Goal: Obtain resource: Obtain resource

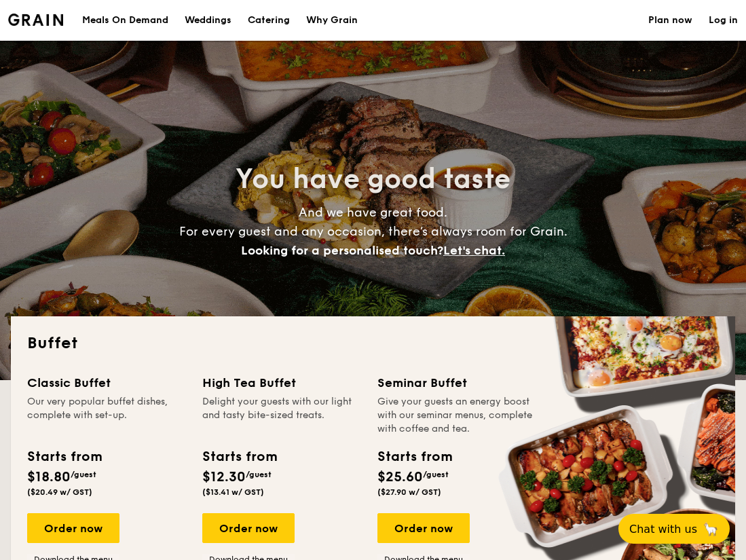
select select
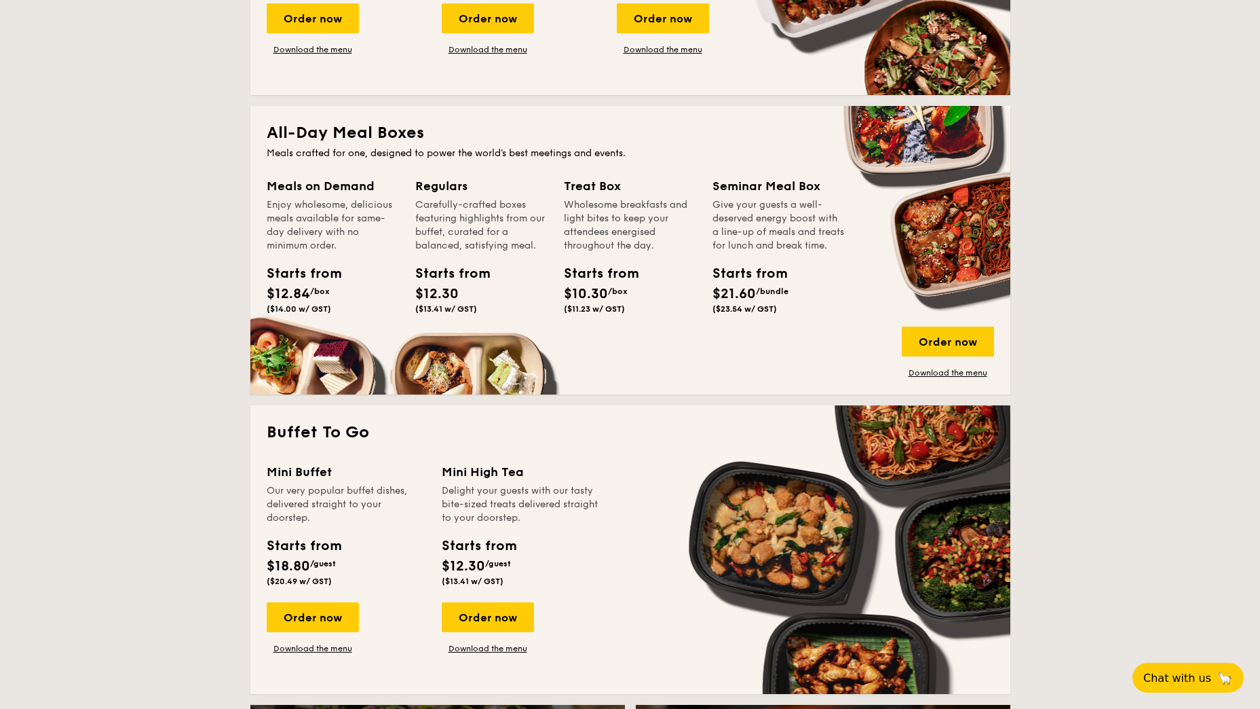
scroll to position [475, 0]
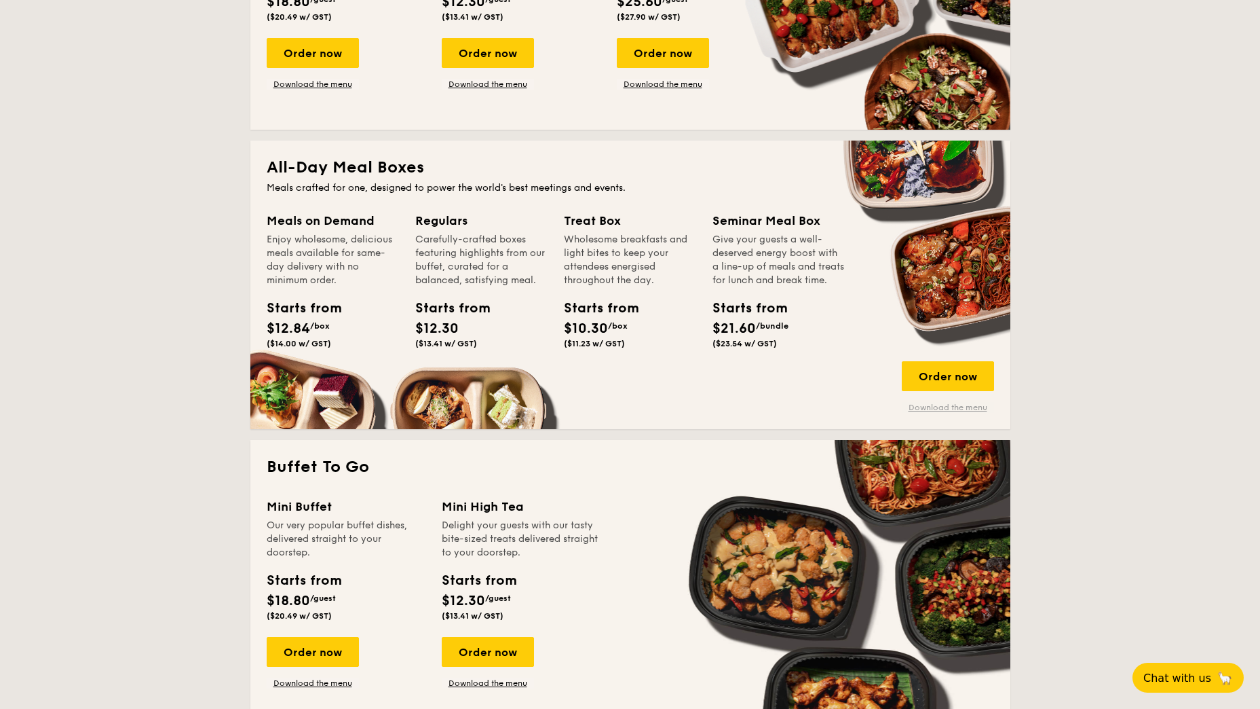
click at [745, 408] on link "Download the menu" at bounding box center [948, 407] width 92 height 11
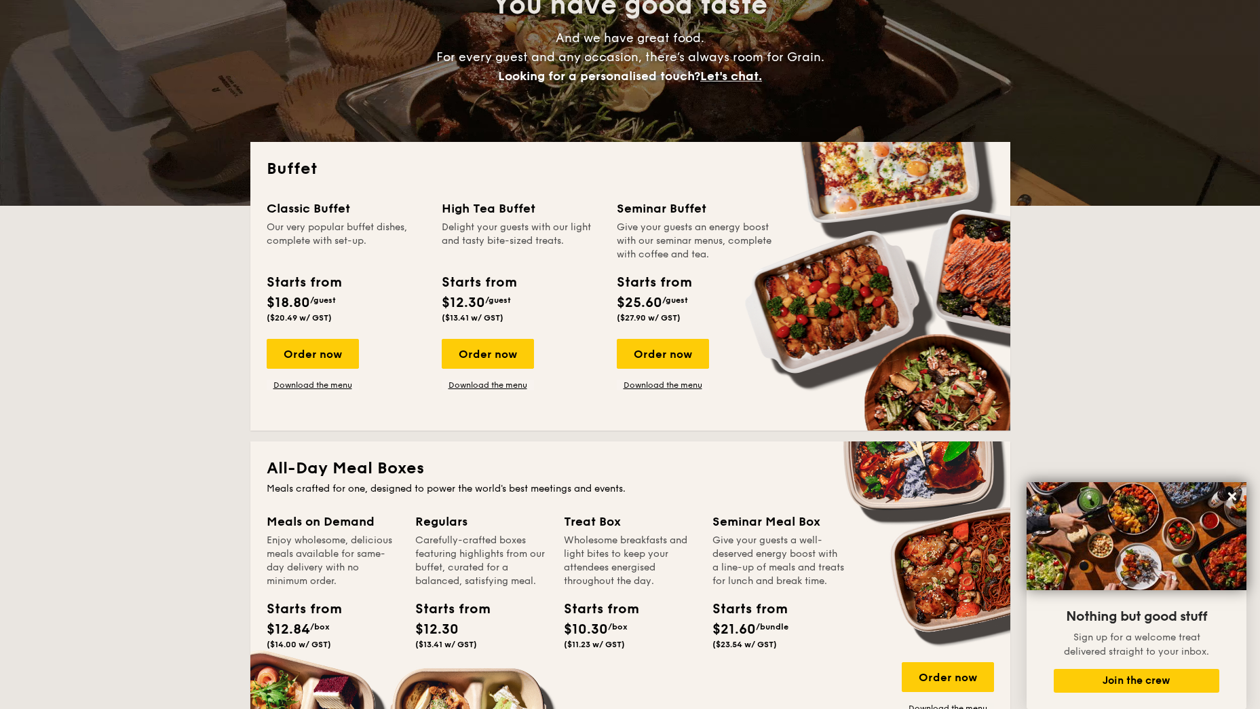
scroll to position [392, 0]
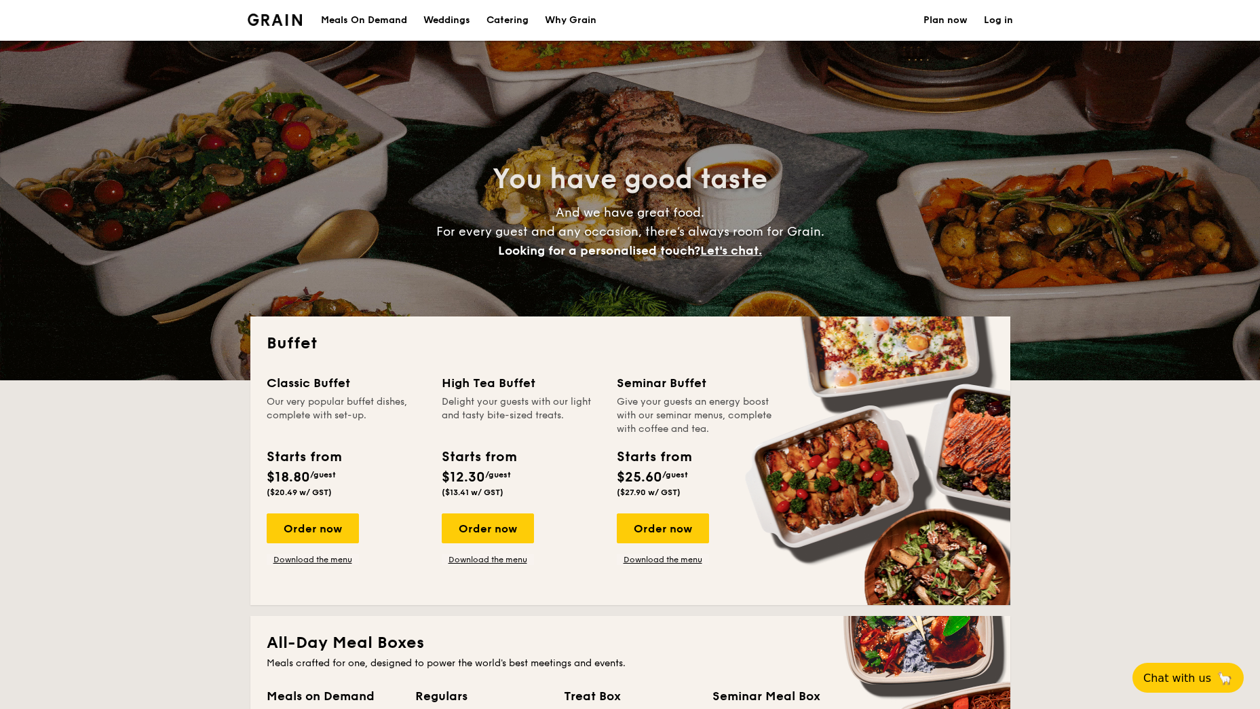
select select
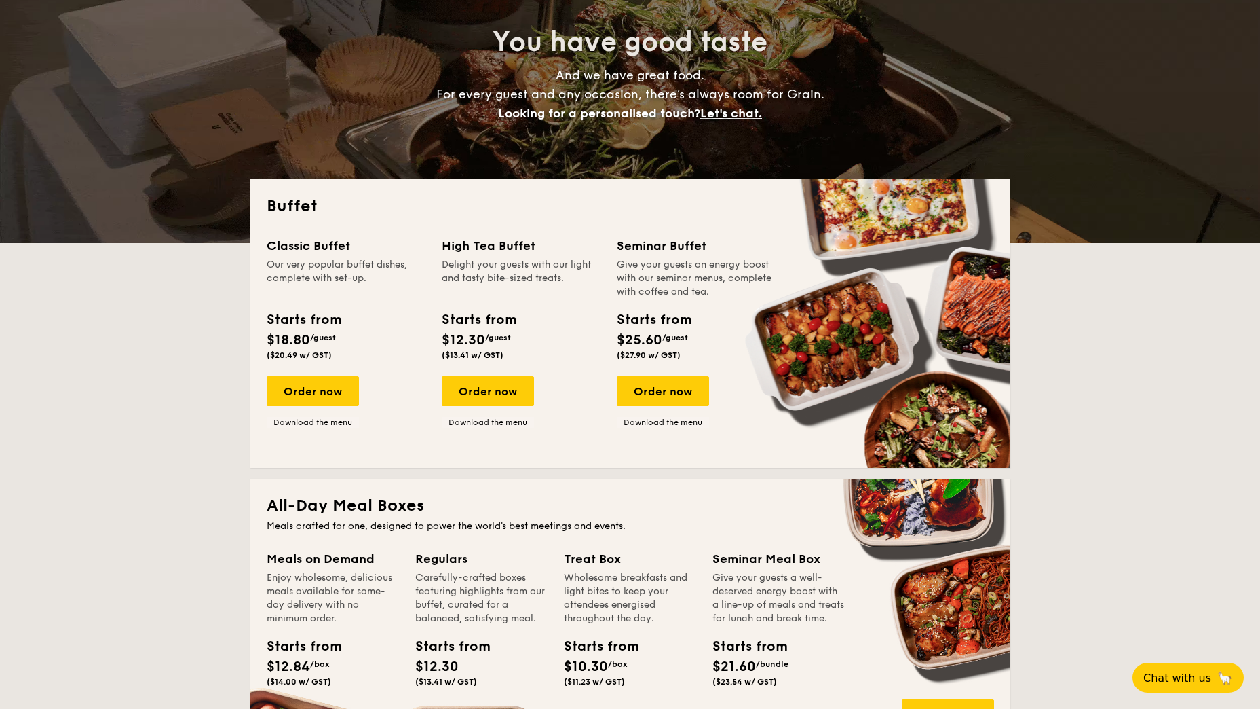
scroll to position [204, 0]
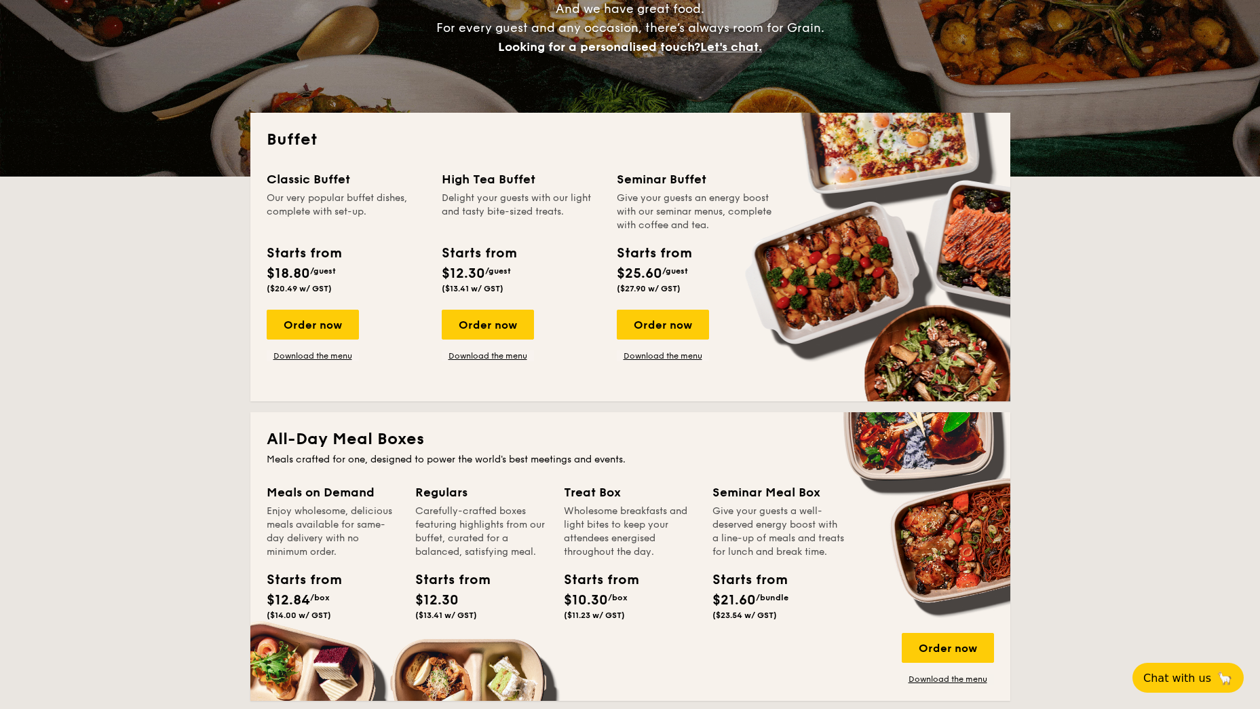
click at [400, 136] on h2 "Buffet" at bounding box center [631, 140] width 728 height 22
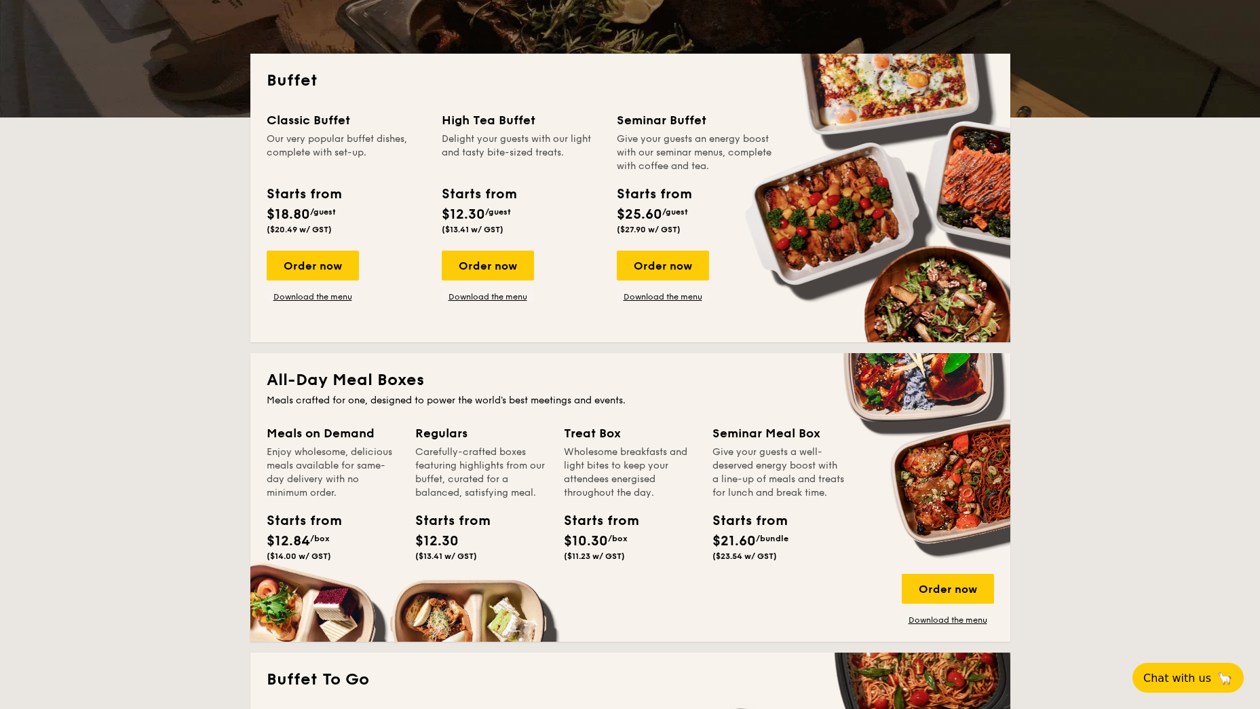
scroll to position [271, 0]
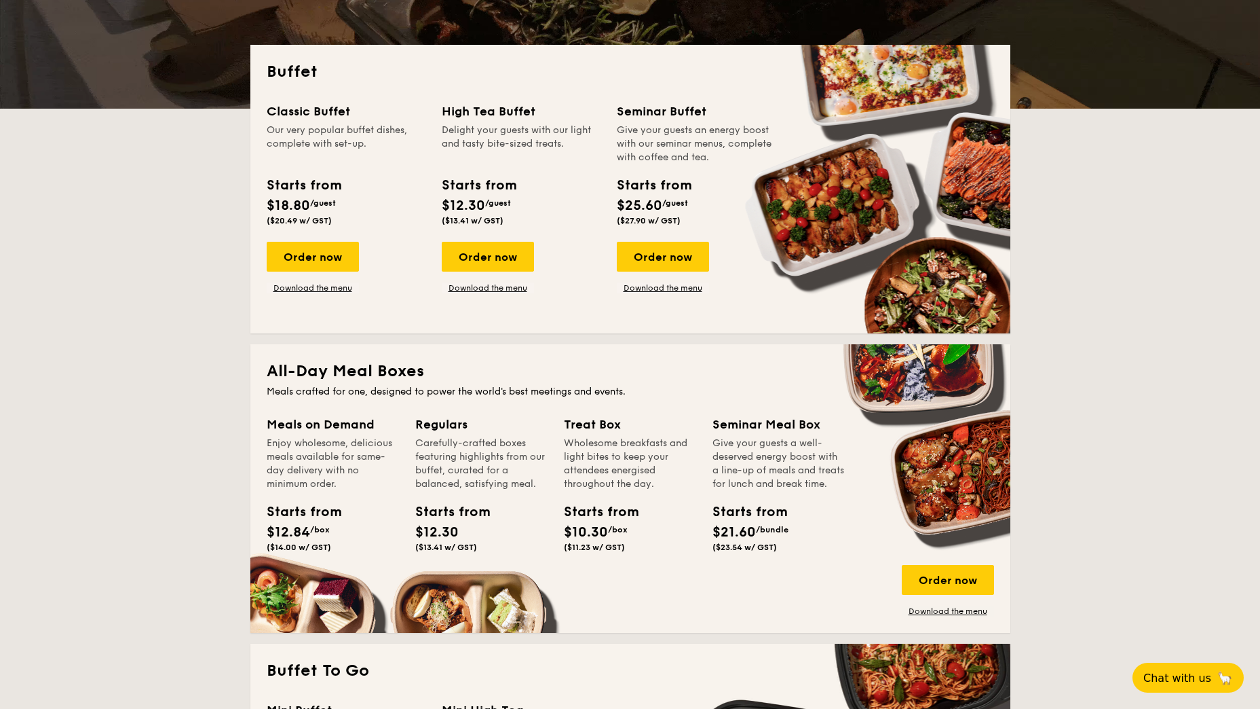
click at [731, 451] on div "Give your guests a well-deserved energy boost with a line-up of meals and treat…" at bounding box center [779, 463] width 132 height 54
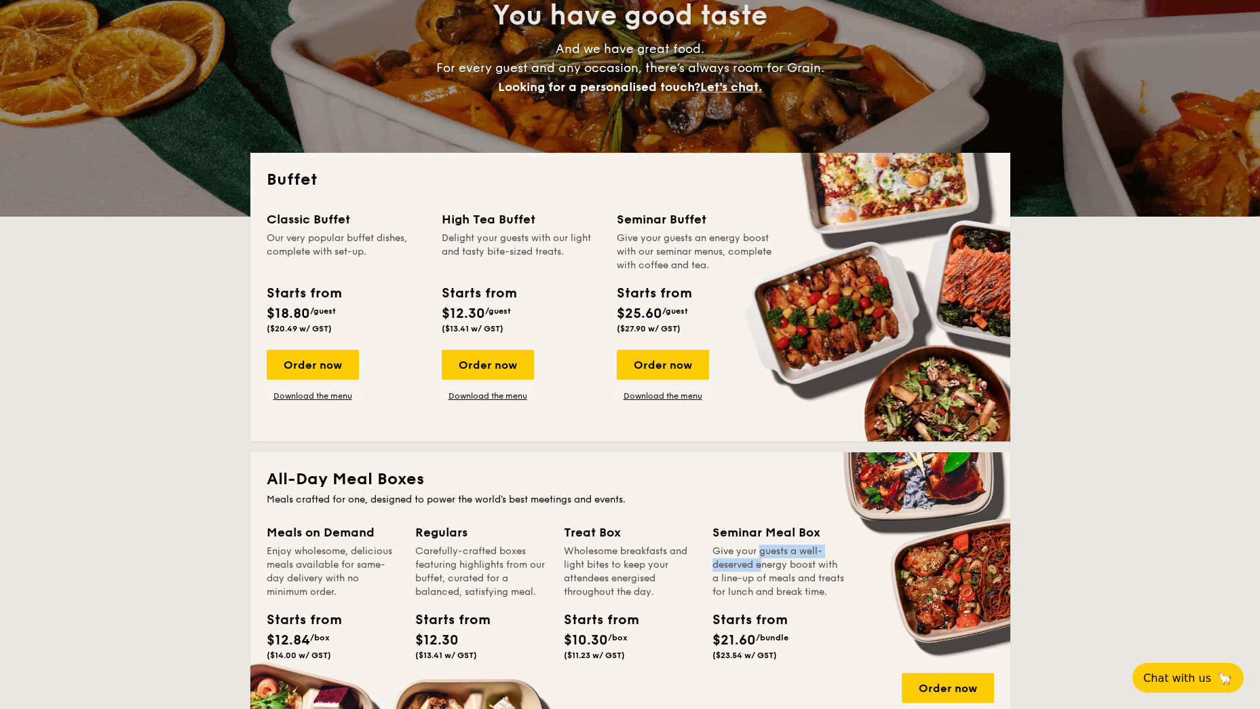
scroll to position [0, 0]
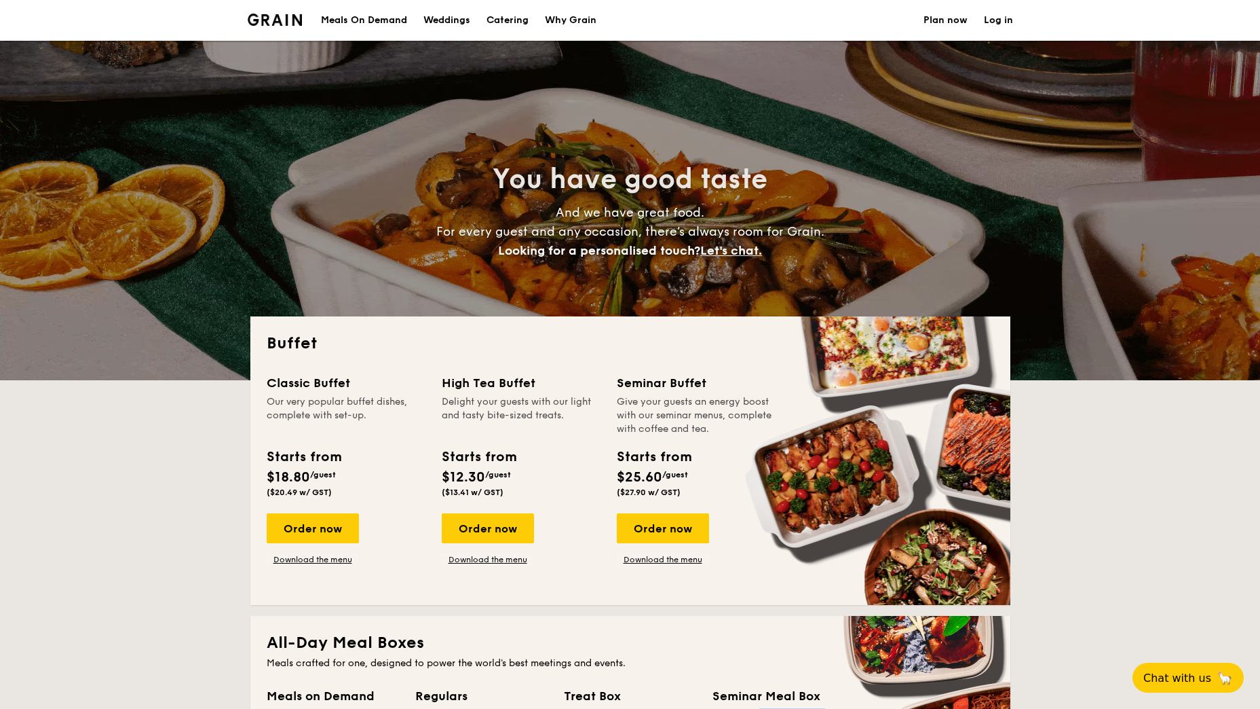
click at [734, 451] on div "Starts from $25.60 /guest ($27.90 w/ GST)" at bounding box center [696, 475] width 170 height 56
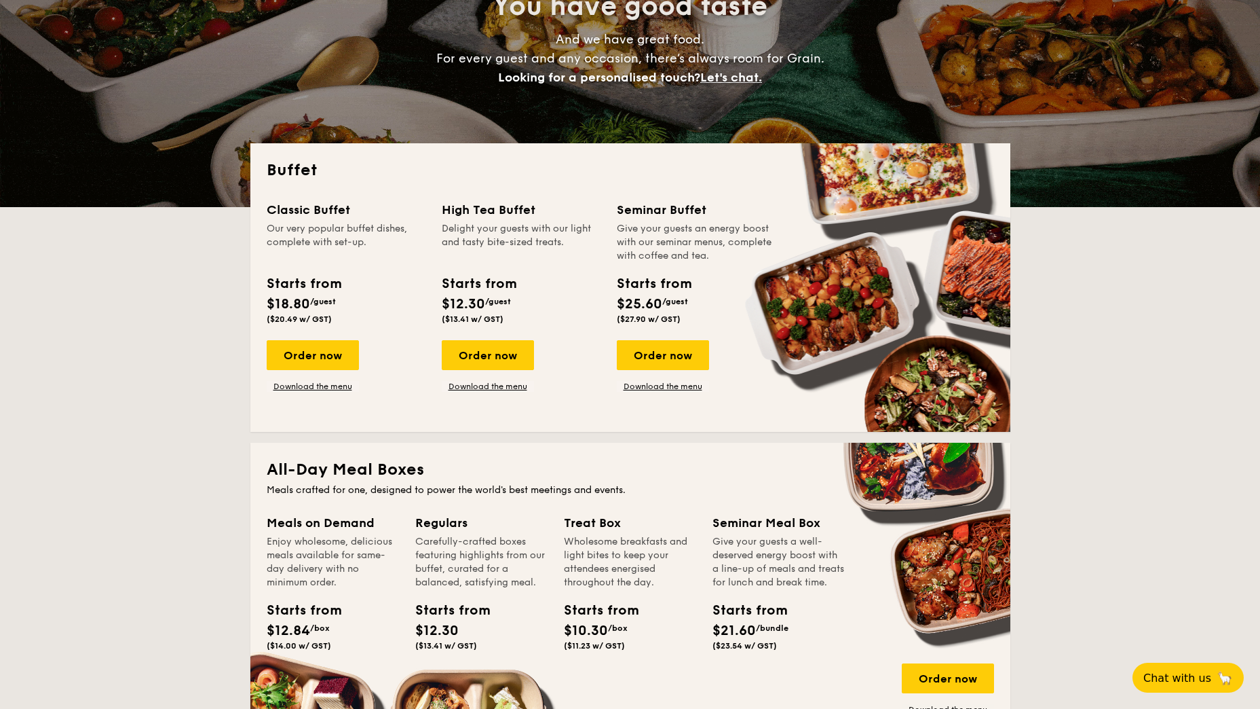
scroll to position [204, 0]
